Goal: Information Seeking & Learning: Learn about a topic

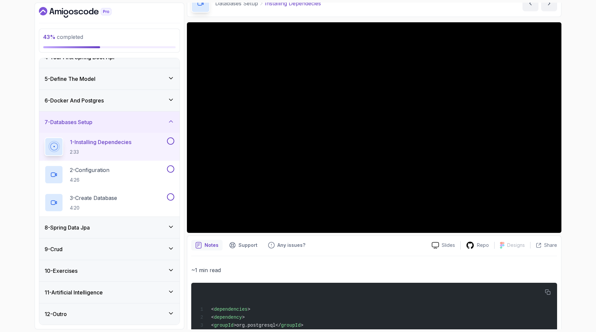
scroll to position [67, 0]
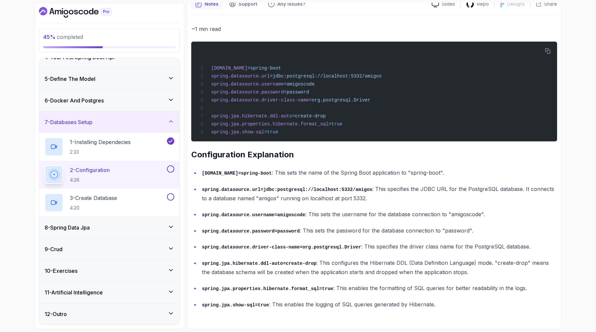
scroll to position [346, 0]
click at [335, 74] on span "=jdbc:postgresql://localhost:5332/amigos" at bounding box center [326, 76] width 112 height 5
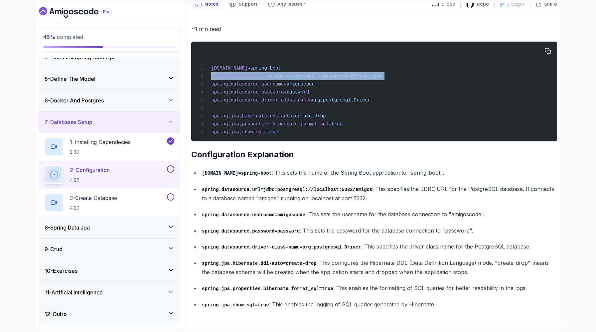
click at [335, 74] on span "=jdbc:postgresql://localhost:5332/amigos" at bounding box center [326, 76] width 112 height 5
copy code "spring.datasource.url =jdbc:postgresql://localhost:5332/amigos"
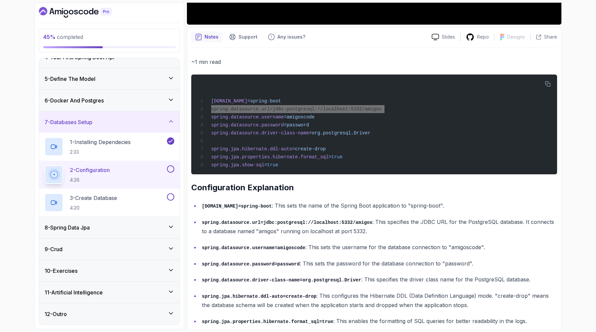
scroll to position [250, 0]
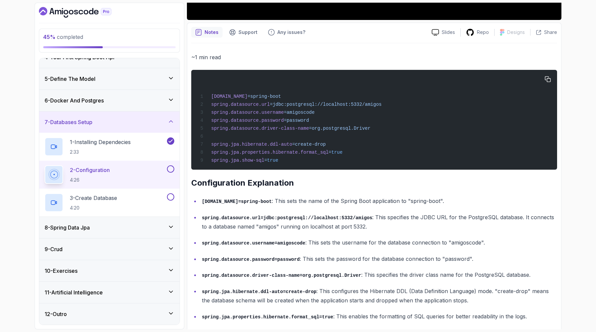
click at [357, 164] on div "[DOMAIN_NAME] =spring-boot spring.datasource.url =jdbc:postgresql://localhost:5…" at bounding box center [374, 120] width 355 height 92
drag, startPoint x: 348, startPoint y: 158, endPoint x: 214, endPoint y: 153, distance: 134.5
click at [214, 153] on div "[DOMAIN_NAME] =spring-boot spring.datasource.url =jdbc:postgresql://localhost:5…" at bounding box center [374, 120] width 355 height 92
copy code "spring.datasource.username =amigoscode spring.datasource.password =password"
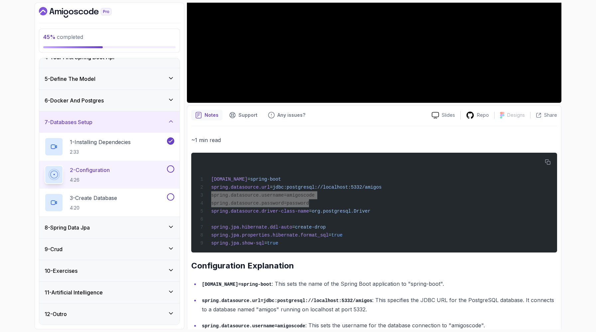
scroll to position [222, 0]
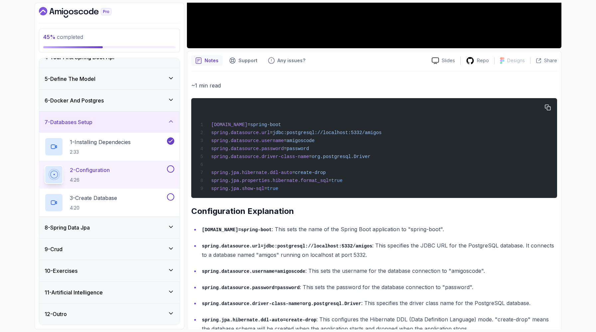
click at [361, 159] on span "=org.postgresql.Driver" at bounding box center [340, 156] width 62 height 5
copy code "spring.datasource.driver-class-name =org.postgresql.Driver"
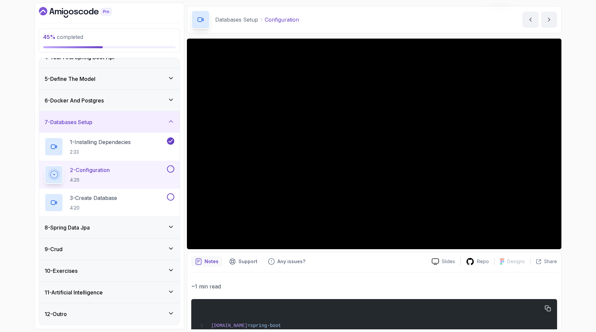
scroll to position [0, 0]
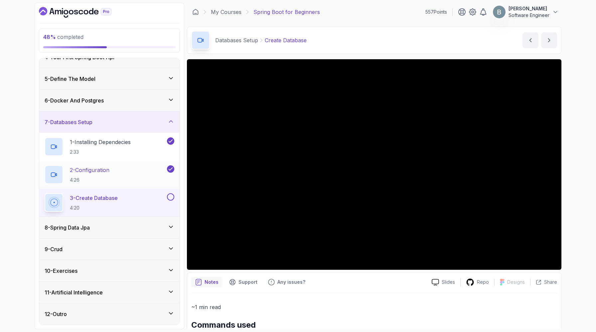
click at [109, 183] on h2 "2 - Configuration 4:26" at bounding box center [90, 174] width 40 height 17
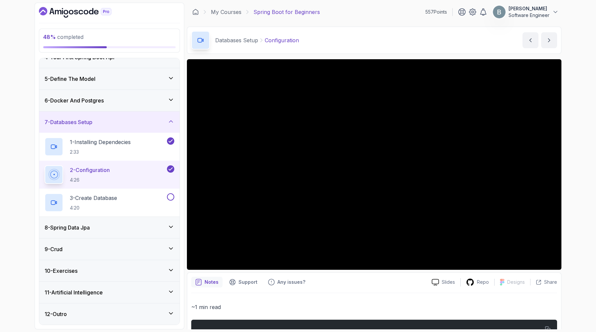
scroll to position [424, 0]
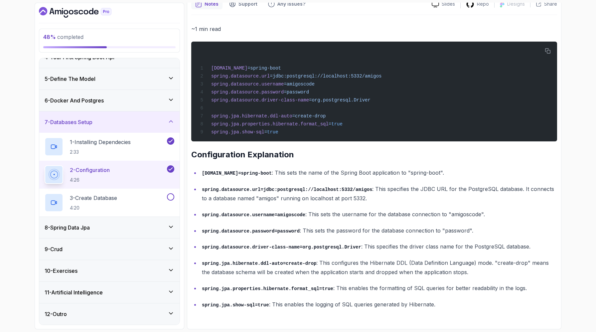
click at [316, 261] on code "spring.jpa.hibernate.ddl-auto=create-drop" at bounding box center [259, 263] width 114 height 5
click at [321, 286] on code "spring.jpa.properties.hibernate.format_sql=true" at bounding box center [267, 288] width 131 height 5
click at [319, 283] on p "spring.jpa.properties.hibernate.format_sql=true : This enables the formatting o…" at bounding box center [379, 288] width 355 height 10
click at [329, 283] on p "spring.jpa.properties.hibernate.format_sql=true : This enables the formatting o…" at bounding box center [379, 288] width 355 height 10
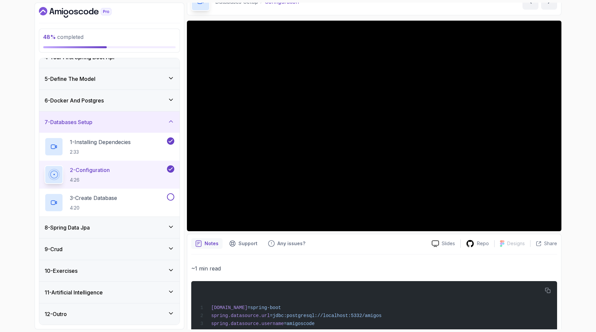
scroll to position [40, 0]
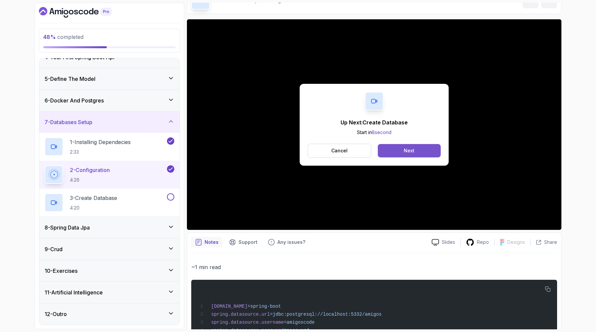
click at [414, 154] on div "Next" at bounding box center [409, 150] width 11 height 7
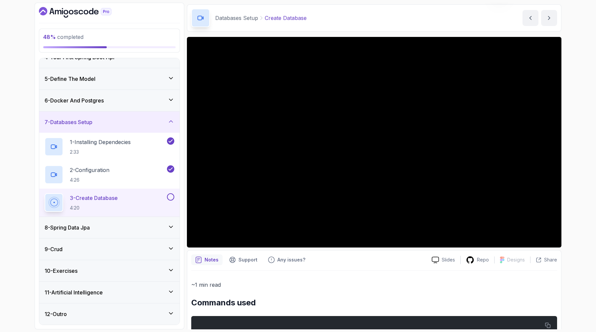
scroll to position [24, 0]
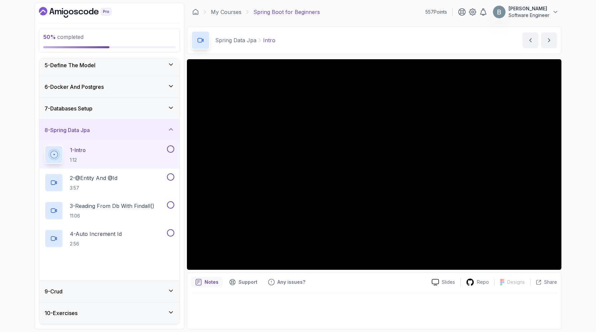
scroll to position [12, 0]
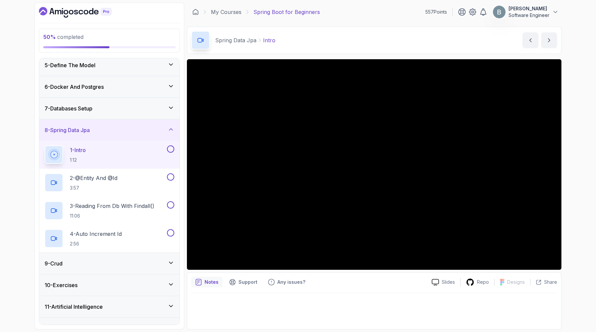
click at [171, 111] on icon at bounding box center [171, 107] width 7 height 7
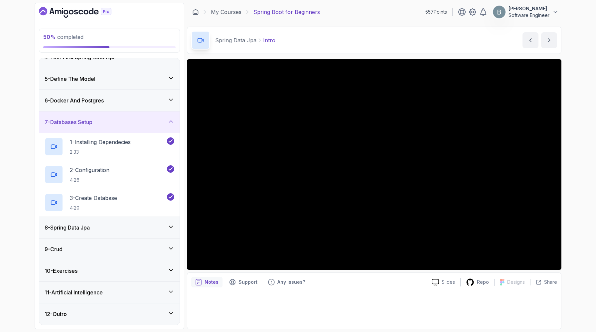
click at [171, 125] on icon at bounding box center [171, 121] width 7 height 7
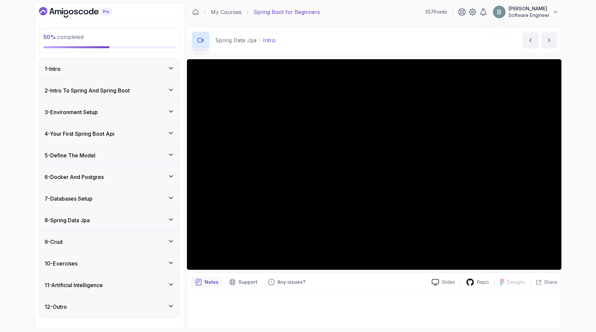
scroll to position [70, 0]
click at [160, 216] on div "8 - Spring Data Jpa" at bounding box center [110, 220] width 130 height 8
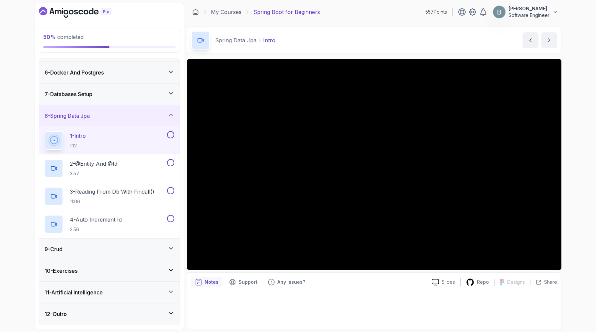
scroll to position [209, 0]
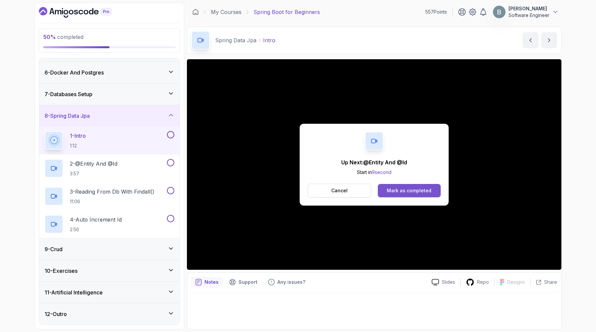
click at [411, 194] on div "Mark as completed" at bounding box center [409, 190] width 45 height 7
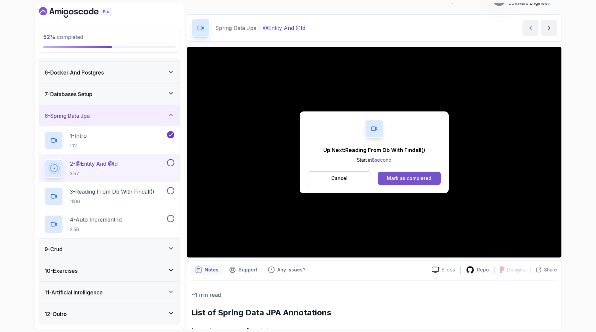
click at [417, 182] on div "Mark as completed" at bounding box center [409, 178] width 45 height 7
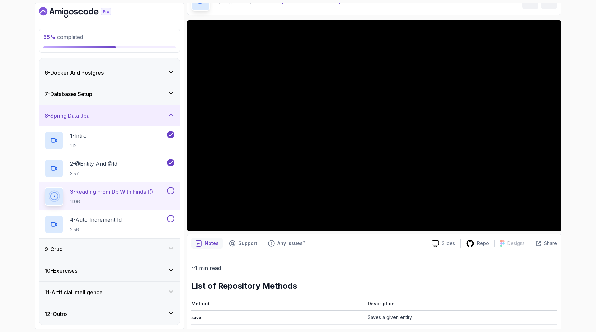
scroll to position [29, 0]
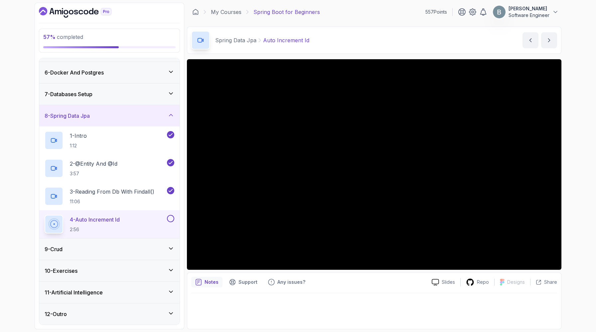
scroll to position [12, 0]
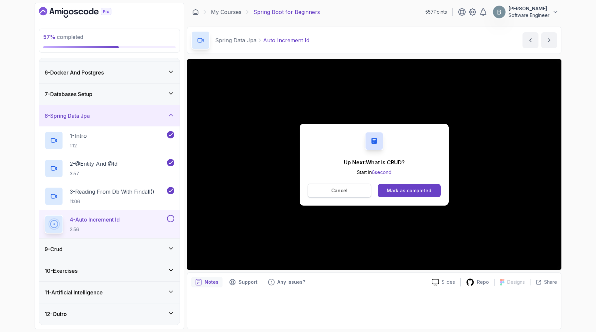
click at [326, 191] on button "Cancel" at bounding box center [340, 191] width 64 height 14
click at [434, 197] on button "Mark as completed" at bounding box center [409, 190] width 63 height 13
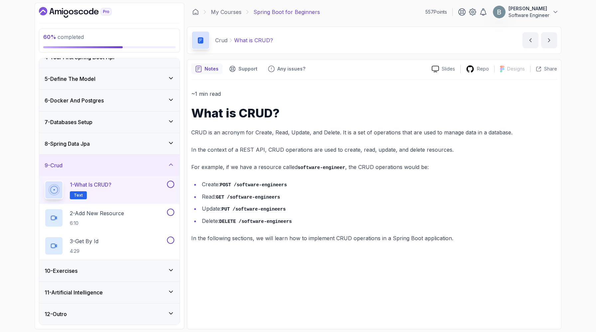
scroll to position [155, 0]
click at [155, 140] on div "8 - Spring Data Jpa" at bounding box center [110, 144] width 130 height 8
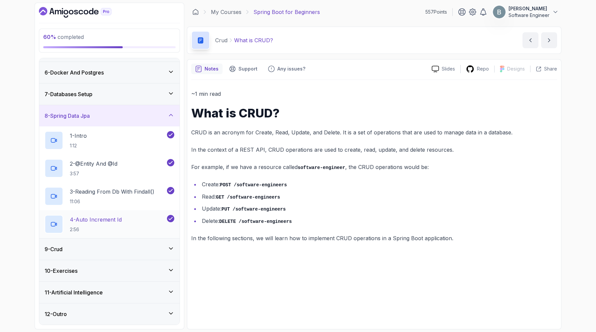
click at [113, 224] on p "4 - Auto Increment Id" at bounding box center [96, 220] width 52 height 8
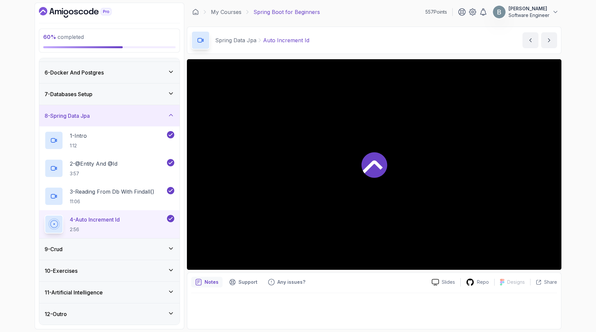
scroll to position [12, 0]
click at [135, 196] on p "3 - Reading From Db With Findall()" at bounding box center [112, 192] width 84 height 8
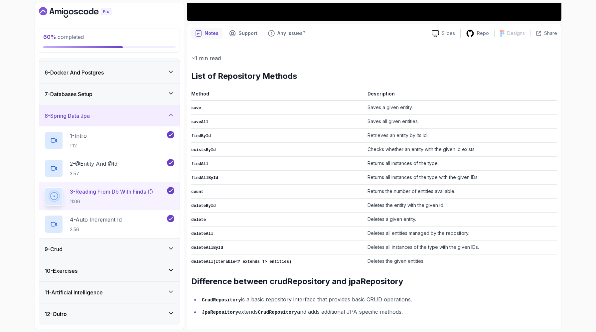
scroll to position [338, 0]
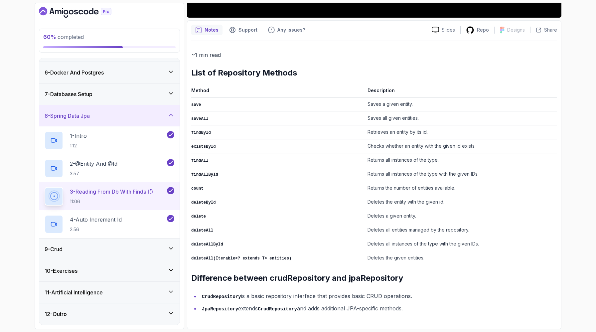
drag, startPoint x: 130, startPoint y: 246, endPoint x: 150, endPoint y: 208, distance: 43.4
click at [150, 208] on div "1 - Intro 1:12 2 - @Entity And @Id 3:57 3 - Reading From Db With Findall() 11:0…" at bounding box center [109, 182] width 140 height 112
click at [144, 178] on div "2 - @Entity And @Id 3:57" at bounding box center [105, 168] width 121 height 19
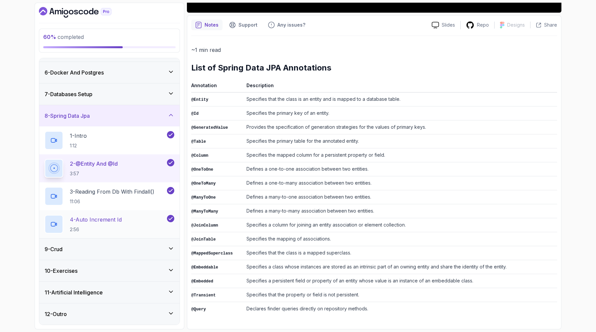
scroll to position [209, 0]
click at [119, 226] on p "2:56" at bounding box center [96, 229] width 52 height 7
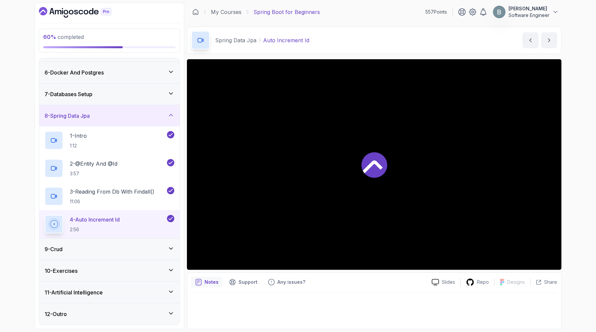
scroll to position [12, 0]
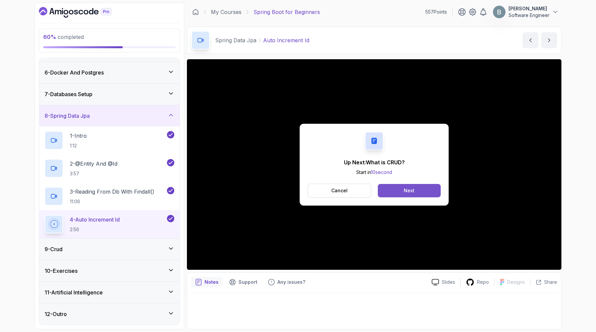
click at [425, 196] on button "Next" at bounding box center [409, 190] width 63 height 13
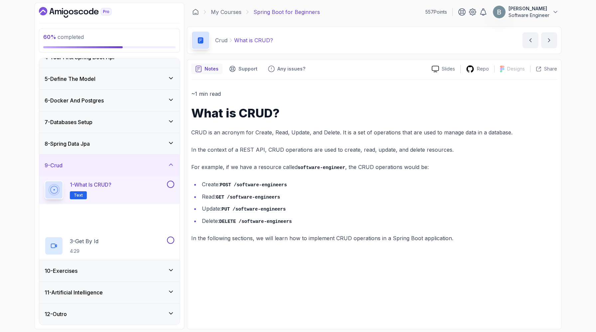
scroll to position [2, 0]
click at [141, 265] on div "10 - Exercises" at bounding box center [109, 270] width 140 height 21
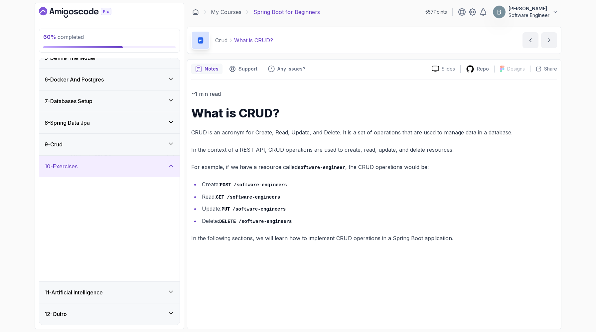
scroll to position [174, 0]
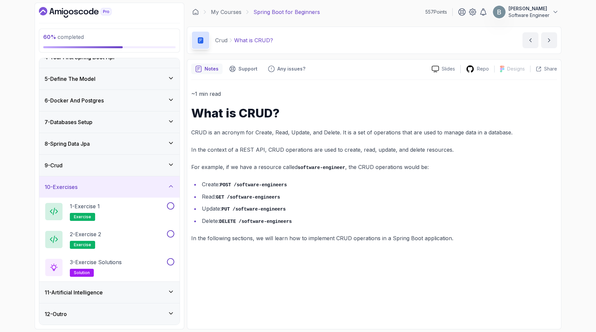
click at [162, 183] on div "10 - Exercises" at bounding box center [110, 187] width 130 height 8
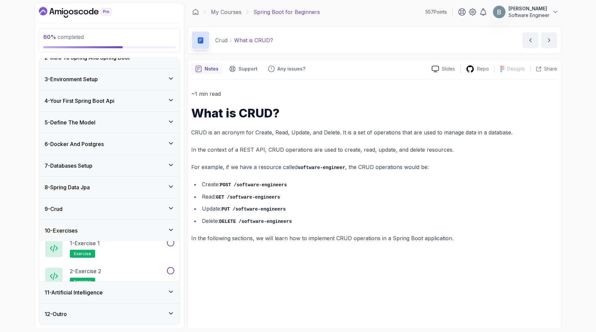
scroll to position [70, 0]
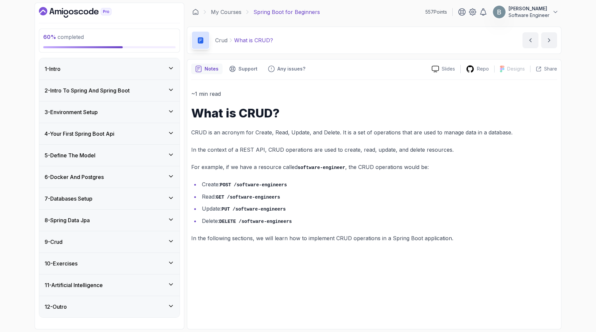
click at [148, 281] on div "11 - Artificial Intelligence" at bounding box center [110, 285] width 130 height 8
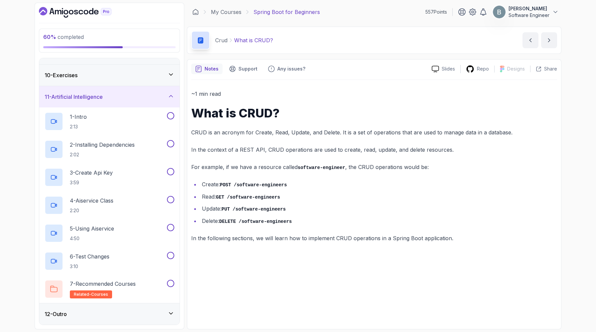
scroll to position [215, 0]
click at [163, 101] on div "11 - Artificial Intelligence" at bounding box center [110, 97] width 130 height 8
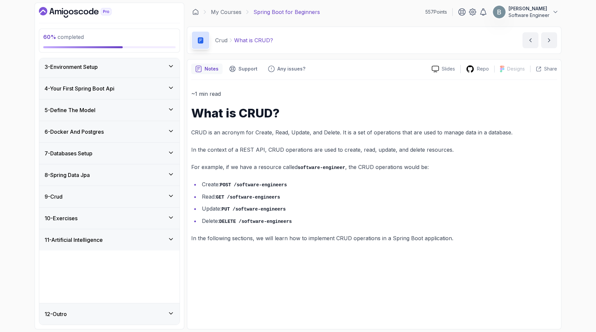
scroll to position [70, 0]
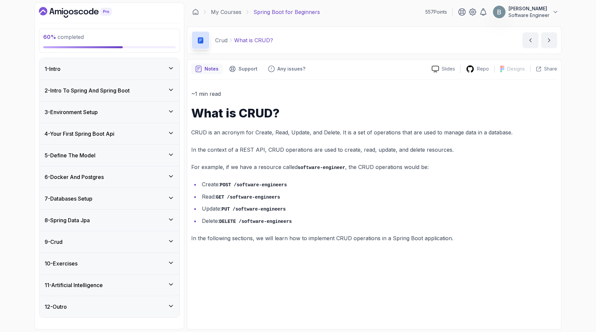
click at [163, 309] on div "12 - Outro" at bounding box center [110, 307] width 130 height 8
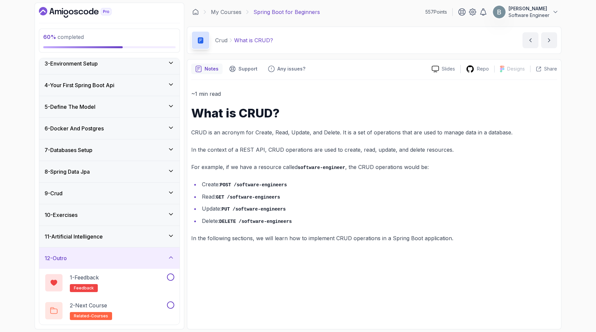
click at [170, 254] on icon at bounding box center [171, 257] width 7 height 7
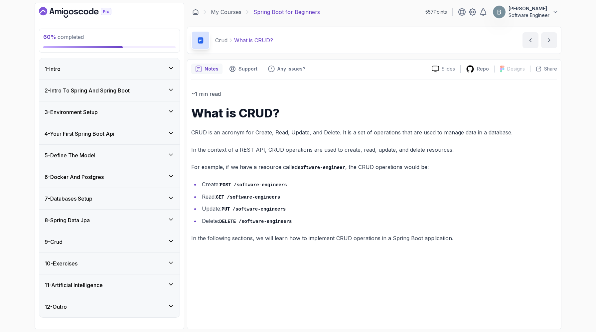
click at [163, 216] on div "8 - Spring Data Jpa" at bounding box center [110, 220] width 130 height 8
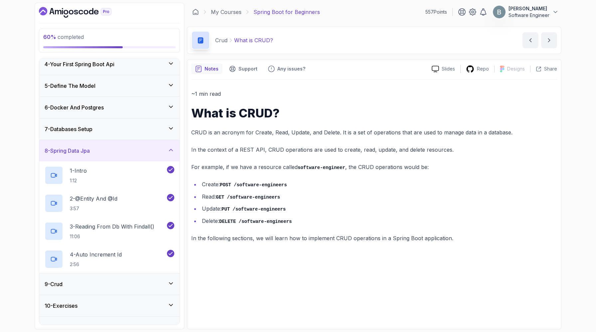
click at [163, 155] on div "8 - Spring Data Jpa" at bounding box center [110, 151] width 130 height 8
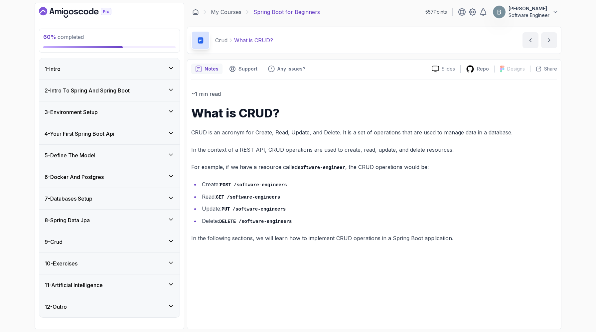
click at [164, 231] on div "9 - Crud" at bounding box center [109, 241] width 140 height 21
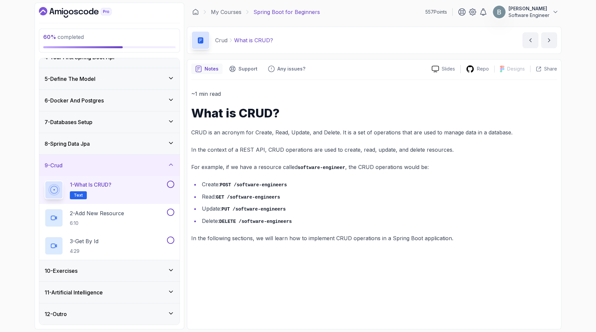
scroll to position [174, 0]
drag, startPoint x: 230, startPoint y: 241, endPoint x: 339, endPoint y: 242, distance: 109.1
click at [339, 189] on li "Create: POST /software-engineers" at bounding box center [378, 185] width 357 height 10
drag, startPoint x: 224, startPoint y: 254, endPoint x: 349, endPoint y: 255, distance: 125.4
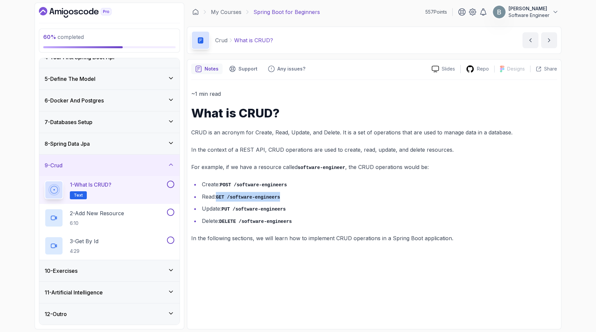
click at [349, 202] on li "Read: GET /software-engineers" at bounding box center [378, 197] width 357 height 10
click at [168, 181] on button at bounding box center [170, 184] width 7 height 7
click at [124, 209] on p "2 - Add New Resource" at bounding box center [97, 213] width 54 height 8
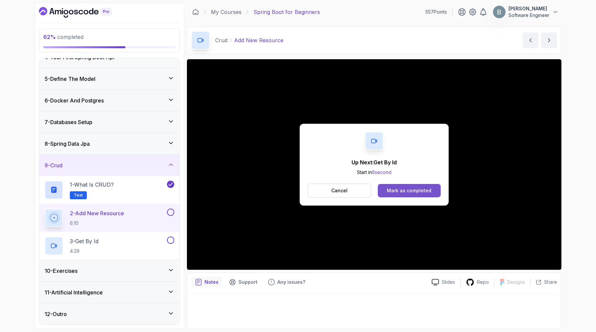
click at [408, 194] on div "Mark as completed" at bounding box center [409, 190] width 45 height 7
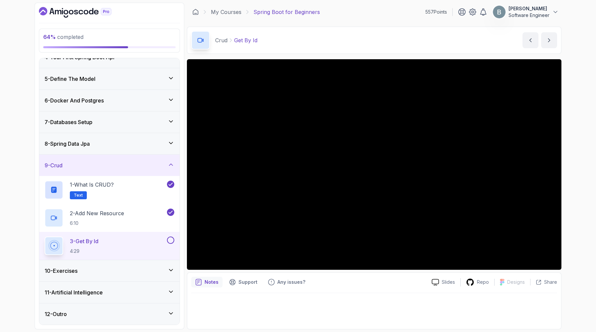
scroll to position [12, 0]
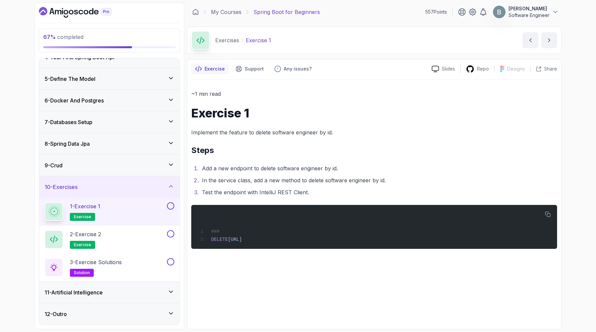
click at [152, 161] on div "9 - Crud" at bounding box center [110, 165] width 130 height 8
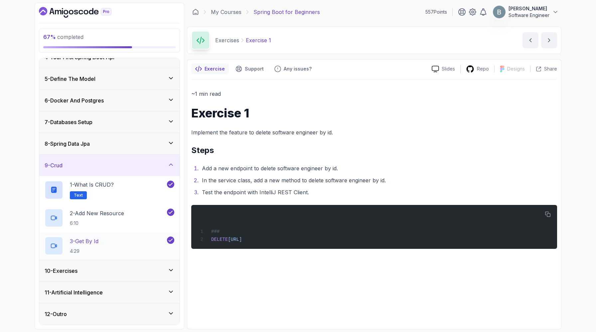
click at [98, 237] on p "3 - Get By Id" at bounding box center [84, 241] width 29 height 8
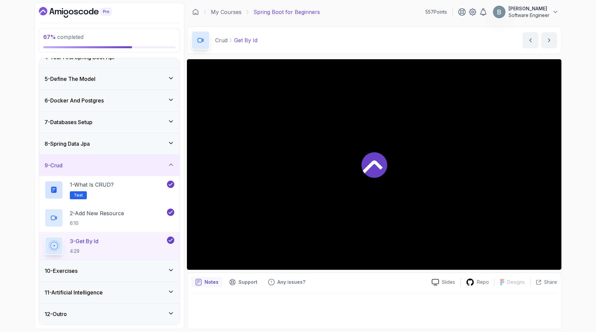
scroll to position [12, 0]
click at [168, 267] on icon at bounding box center [171, 270] width 7 height 7
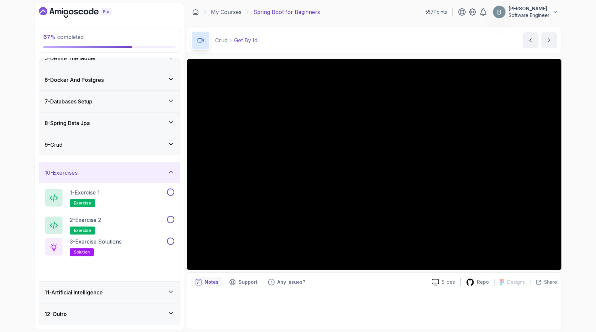
scroll to position [174, 0]
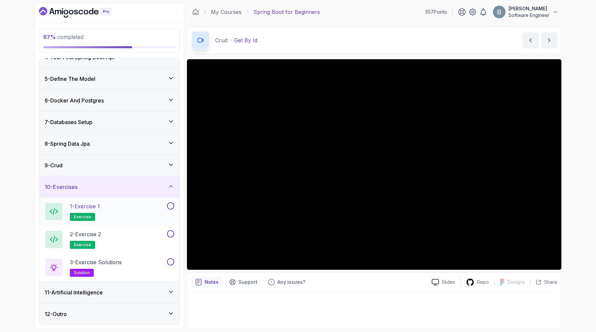
click at [138, 202] on div "1 - Exercise 1 exercise" at bounding box center [105, 211] width 121 height 19
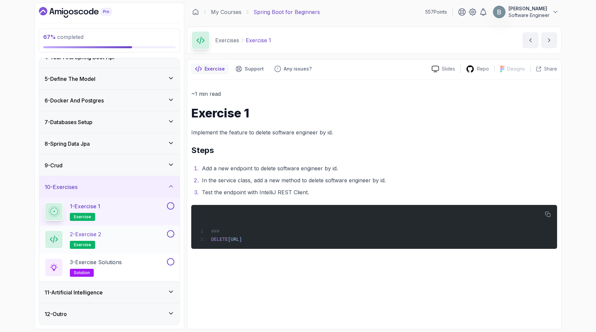
click at [101, 230] on p "2 - Exercise 2" at bounding box center [85, 234] width 31 height 8
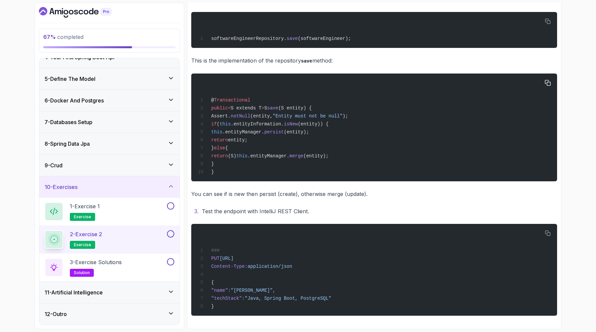
scroll to position [222, 0]
drag, startPoint x: 218, startPoint y: 128, endPoint x: 275, endPoint y: 130, distance: 57.3
click at [275, 130] on div "@ Transactional public < S extends T > S save (S entity) { Assert. notNull (ent…" at bounding box center [374, 128] width 355 height 100
click at [250, 119] on span "notNull" at bounding box center [241, 115] width 20 height 5
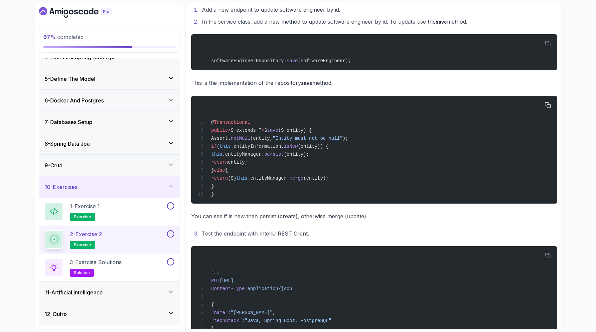
scroll to position [160, 0]
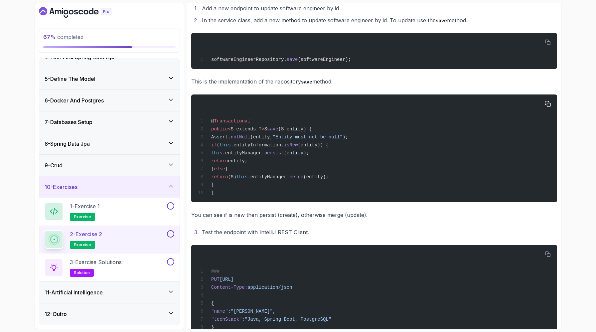
click at [249, 132] on span "S extends T" at bounding box center [246, 128] width 31 height 5
drag, startPoint x: 284, startPoint y: 202, endPoint x: 246, endPoint y: 202, distance: 37.3
click at [246, 132] on span "S extends T" at bounding box center [246, 128] width 31 height 5
click at [297, 193] on div "@ Transactional public < S extends T > S save (S entity) { Assert. notNull (ent…" at bounding box center [374, 148] width 355 height 100
click at [267, 132] on span "S" at bounding box center [265, 128] width 3 height 5
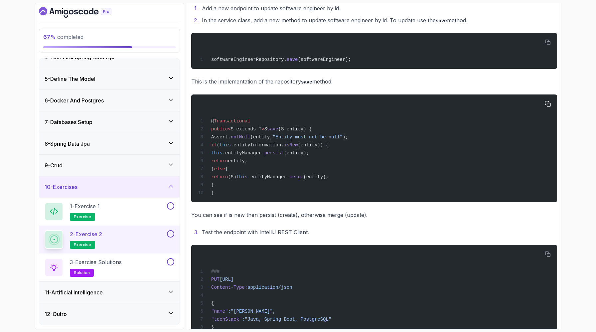
click at [278, 132] on span "save" at bounding box center [272, 128] width 11 height 5
drag, startPoint x: 298, startPoint y: 202, endPoint x: 314, endPoint y: 202, distance: 15.3
click at [312, 132] on span "public < S extends T > S save (S entity) {" at bounding box center [255, 128] width 114 height 5
click at [312, 132] on span "(S entity) {" at bounding box center [295, 128] width 34 height 5
drag, startPoint x: 317, startPoint y: 201, endPoint x: 321, endPoint y: 201, distance: 4.0
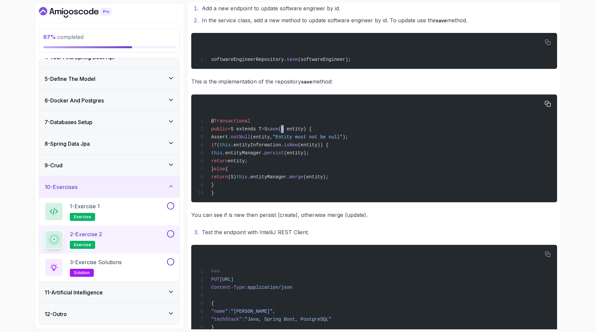
click at [312, 132] on span "(S entity) {" at bounding box center [295, 128] width 34 height 5
drag, startPoint x: 324, startPoint y: 201, endPoint x: 345, endPoint y: 202, distance: 21.0
click at [312, 132] on span "(S entity) {" at bounding box center [295, 128] width 34 height 5
click at [334, 140] on span ""Entity must not be null"" at bounding box center [308, 136] width 70 height 5
drag, startPoint x: 258, startPoint y: 213, endPoint x: 281, endPoint y: 212, distance: 23.3
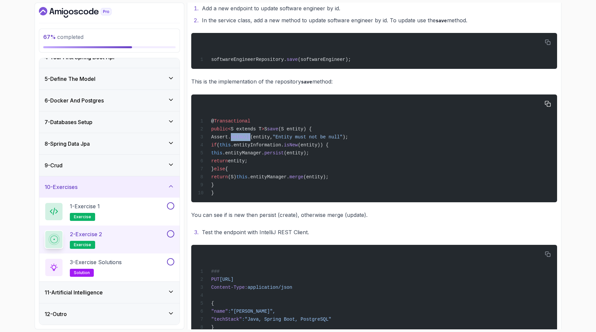
click at [281, 140] on span "Assert. notNull (entity, "Entity must not be null" );" at bounding box center [273, 136] width 150 height 5
click at [273, 140] on span "(entity," at bounding box center [261, 136] width 22 height 5
drag, startPoint x: 246, startPoint y: 222, endPoint x: 312, endPoint y: 225, distance: 65.3
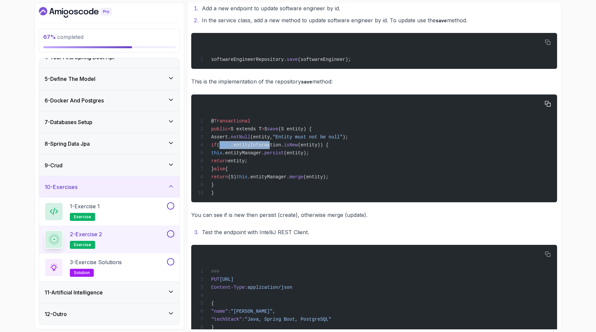
click at [312, 148] on span "if ( this .entityInformation. isNew (entity)) {" at bounding box center [263, 144] width 131 height 5
click at [284, 148] on span ".entityInformation." at bounding box center [257, 144] width 53 height 5
drag, startPoint x: 329, startPoint y: 223, endPoint x: 379, endPoint y: 224, distance: 50.2
click at [329, 148] on span "if ( this .entityInformation. isNew (entity)) {" at bounding box center [263, 144] width 131 height 5
click at [371, 198] on div "@ Transactional public < S extends T > S save (S entity) { Assert. notNull (ent…" at bounding box center [374, 148] width 355 height 100
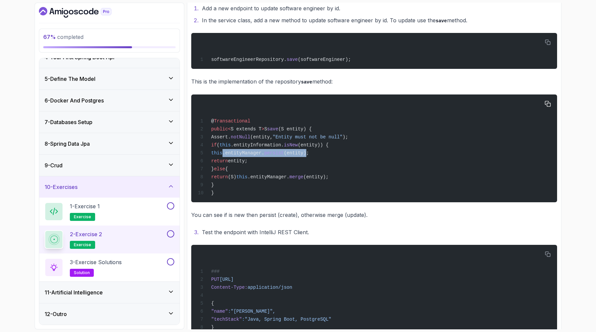
drag, startPoint x: 262, startPoint y: 232, endPoint x: 365, endPoint y: 231, distance: 103.1
click at [309, 156] on span "this .entityManager. persist (entity);" at bounding box center [253, 152] width 111 height 5
click at [377, 198] on div "@ Transactional public < S extends T > S save (S entity) { Assert. notNull (ent…" at bounding box center [374, 148] width 355 height 100
drag, startPoint x: 290, startPoint y: 239, endPoint x: 255, endPoint y: 239, distance: 35.6
click at [247, 164] on span "return entity;" at bounding box center [223, 160] width 50 height 5
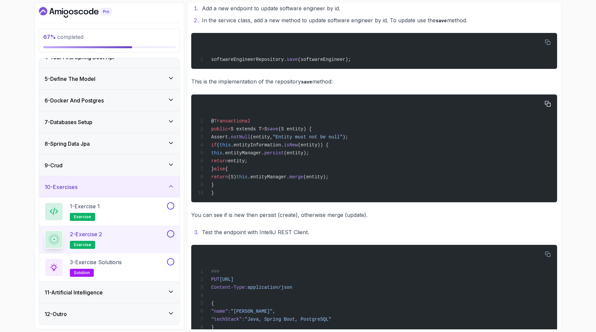
click at [236, 180] on span "(S)" at bounding box center [232, 176] width 8 height 5
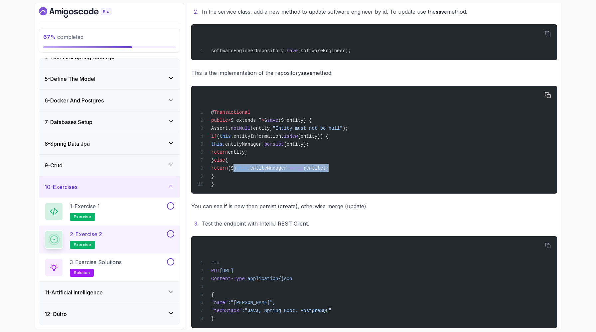
drag, startPoint x: 274, startPoint y: 253, endPoint x: 398, endPoint y: 254, distance: 124.1
click at [398, 190] on div "@ Transactional public < S extends T > S save (S entity) { Assert. notNull (ent…" at bounding box center [374, 140] width 355 height 100
click at [406, 190] on div "@ Transactional public < S extends T > S save (S entity) { Assert. notNull (ent…" at bounding box center [374, 140] width 355 height 100
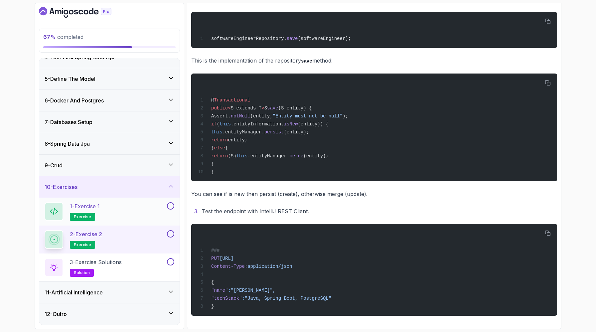
scroll to position [0, 0]
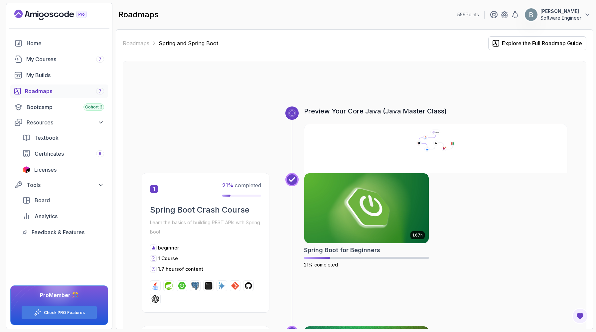
scroll to position [312, 0]
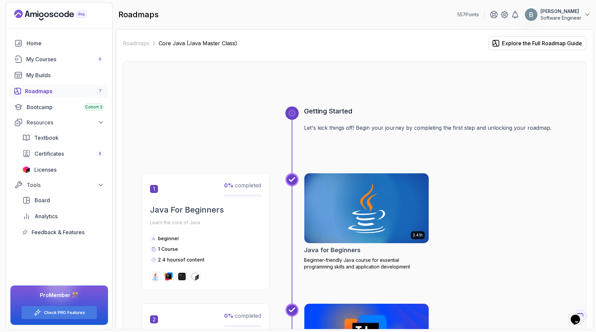
scroll to position [82, 0]
